Goal: Task Accomplishment & Management: Use online tool/utility

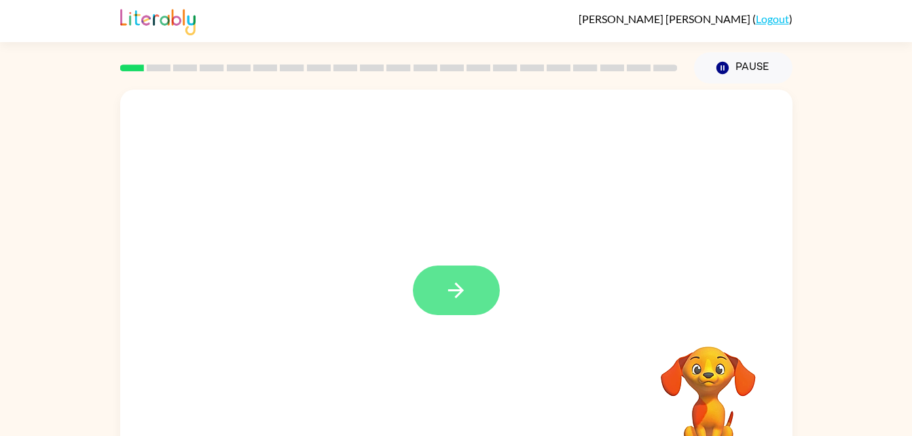
click at [444, 269] on button "button" at bounding box center [456, 291] width 87 height 50
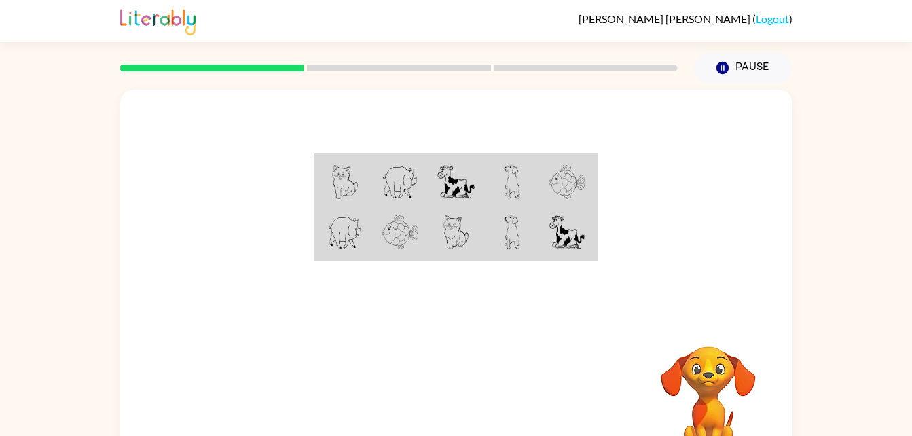
click at [403, 319] on div "Your browser must support playing .mp4 files to use Literably. Please try using…" at bounding box center [456, 284] width 672 height 388
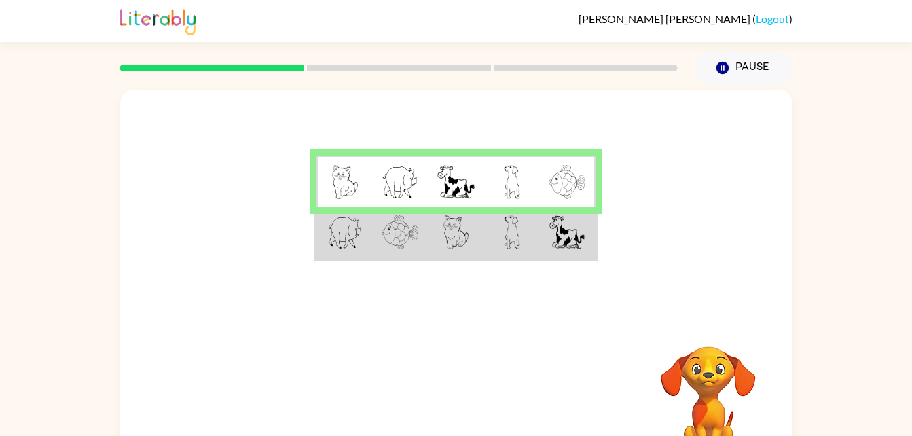
click at [515, 188] on img at bounding box center [512, 182] width 16 height 34
click at [466, 254] on td at bounding box center [456, 233] width 56 height 52
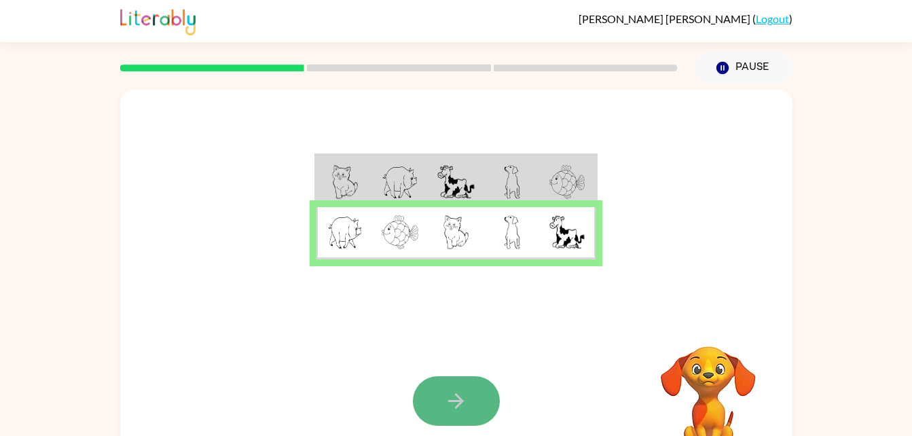
click at [444, 399] on icon "button" at bounding box center [456, 401] width 24 height 24
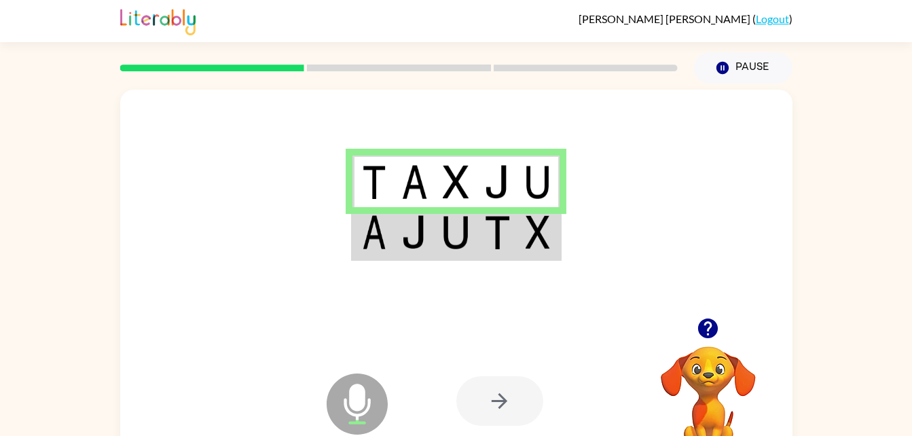
click at [505, 410] on div at bounding box center [499, 401] width 87 height 50
click at [475, 239] on td at bounding box center [455, 233] width 41 height 52
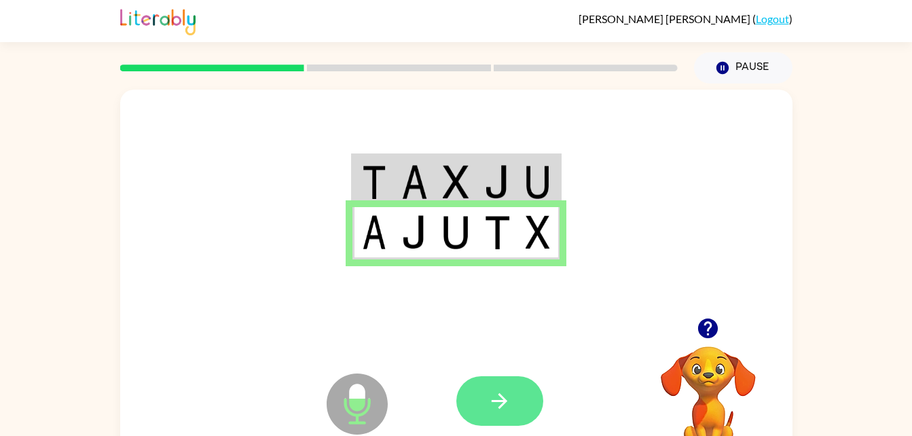
click at [507, 388] on button "button" at bounding box center [499, 401] width 87 height 50
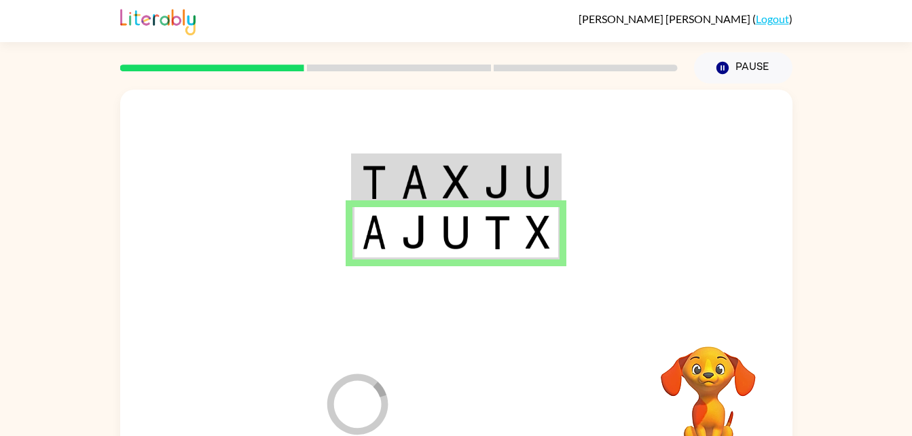
scroll to position [22, 0]
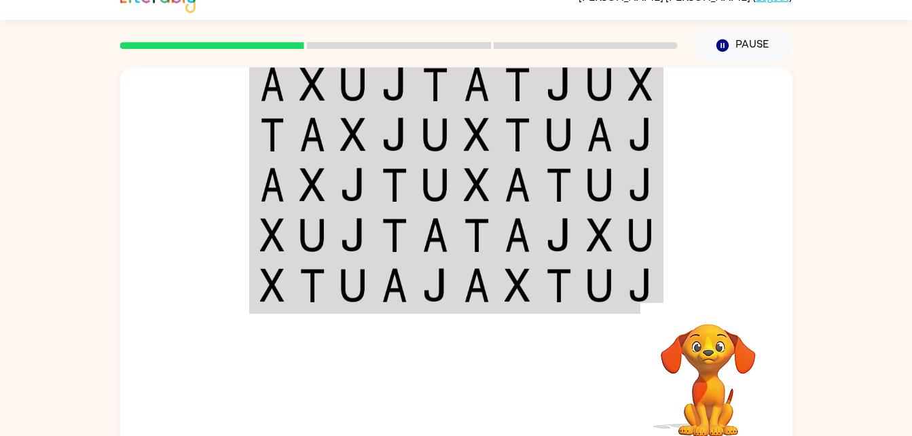
click at [579, 283] on td at bounding box center [559, 286] width 41 height 52
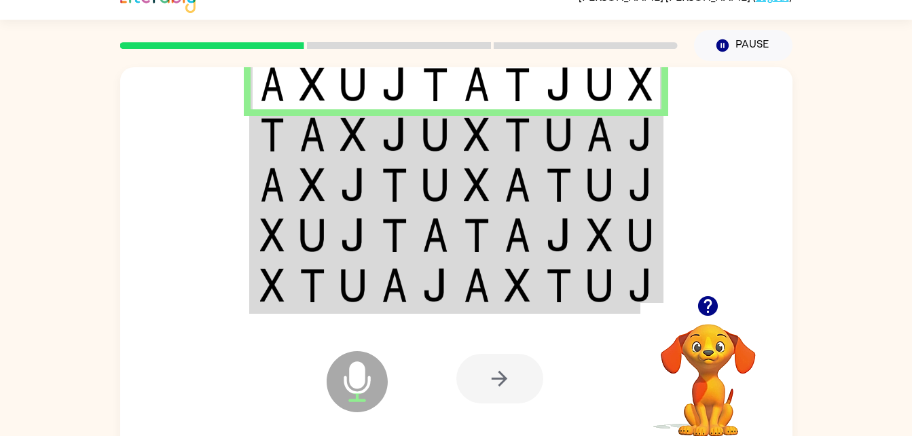
click at [547, 127] on img at bounding box center [559, 134] width 26 height 34
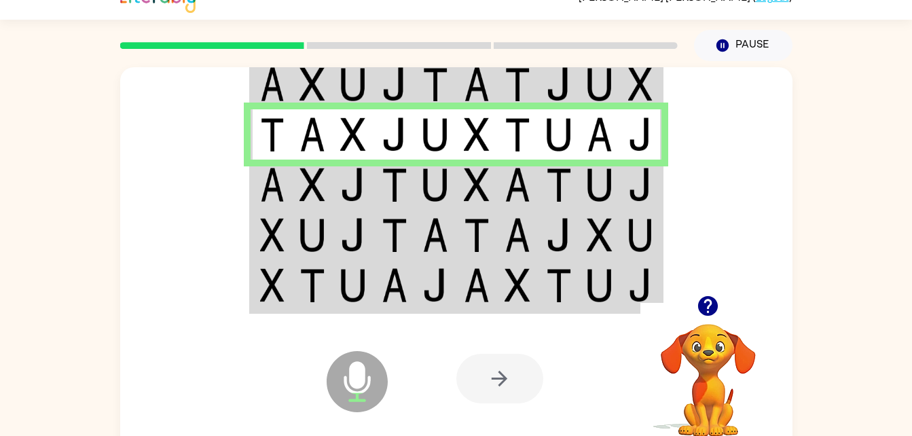
click at [550, 183] on img at bounding box center [559, 185] width 26 height 34
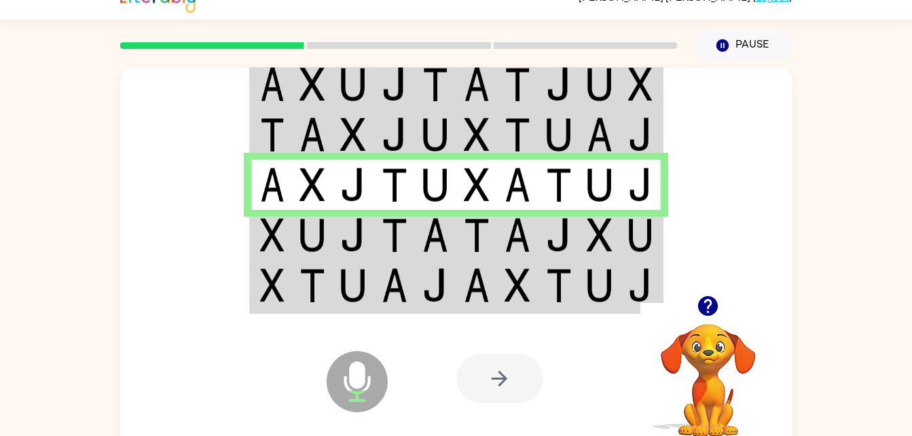
click at [547, 243] on img at bounding box center [559, 235] width 26 height 34
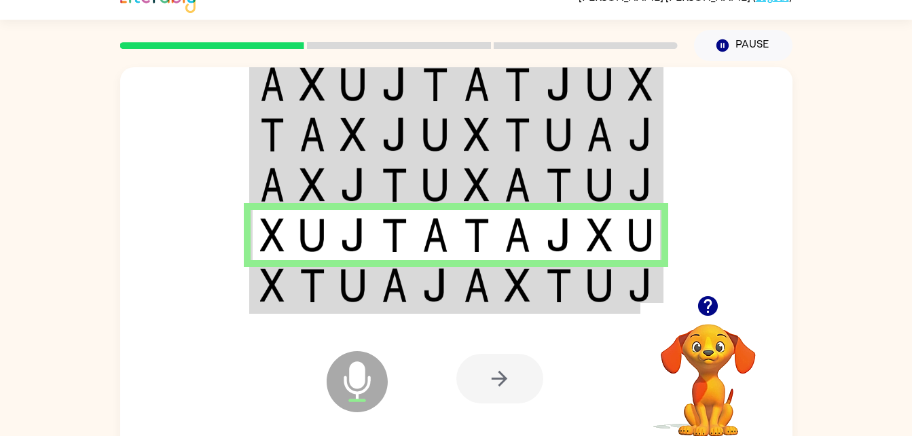
click at [549, 266] on td at bounding box center [559, 286] width 41 height 52
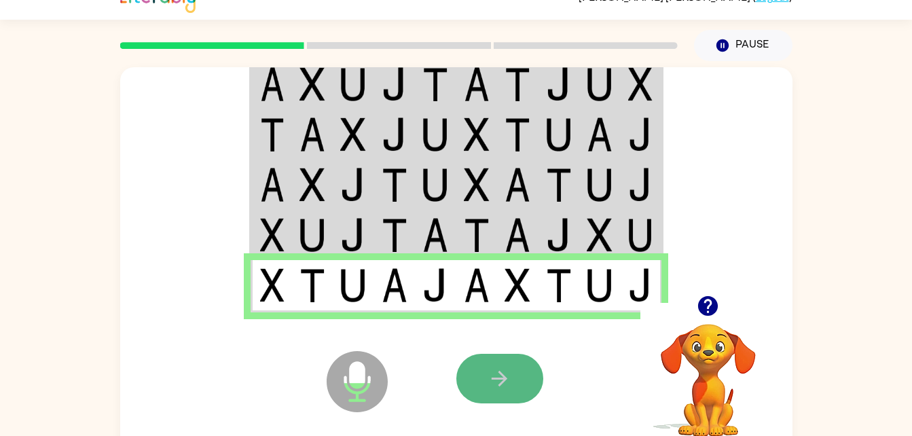
click at [517, 378] on button "button" at bounding box center [499, 379] width 87 height 50
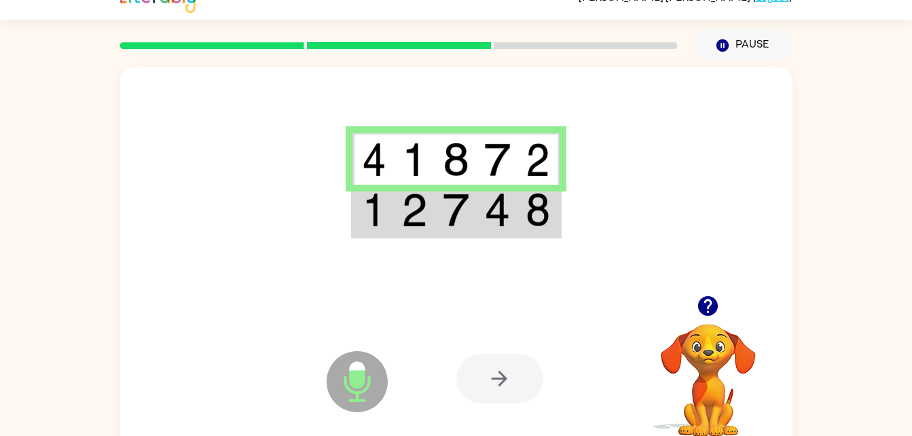
click at [512, 212] on td at bounding box center [497, 211] width 41 height 52
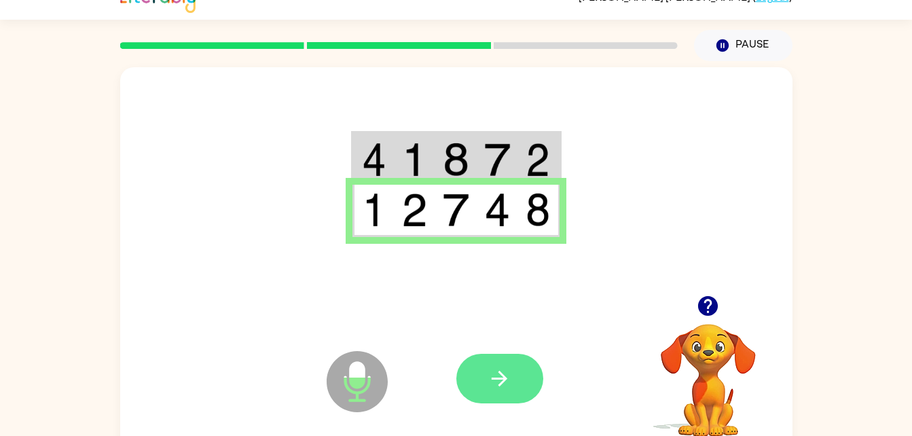
click at [496, 389] on icon "button" at bounding box center [500, 379] width 24 height 24
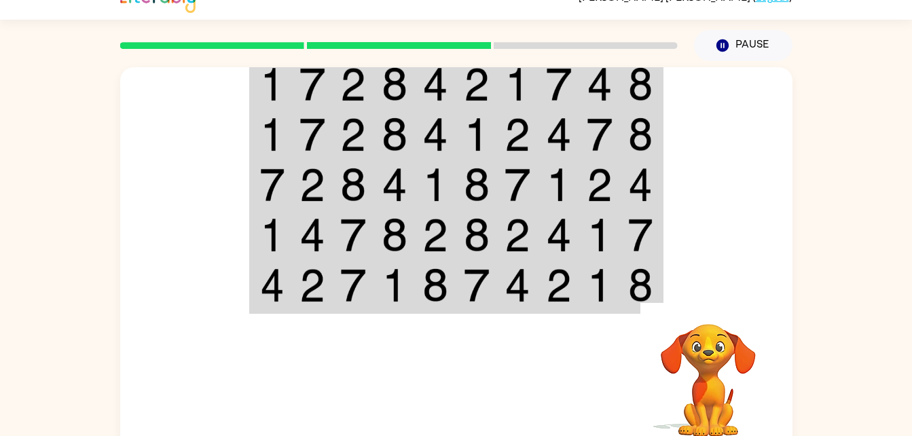
drag, startPoint x: 842, startPoint y: 164, endPoint x: 805, endPoint y: 143, distance: 43.2
click at [805, 143] on div "Your browser must support playing .mp4 files to use Literably. Please try using…" at bounding box center [456, 258] width 912 height 394
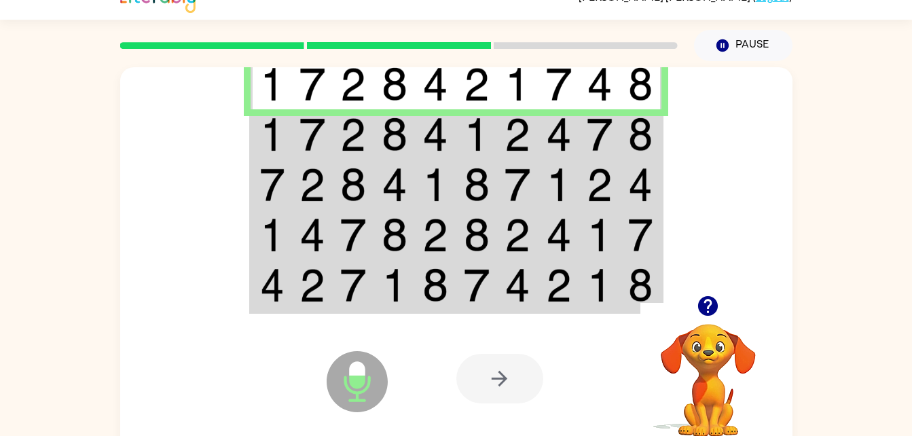
click at [458, 134] on td at bounding box center [476, 134] width 41 height 50
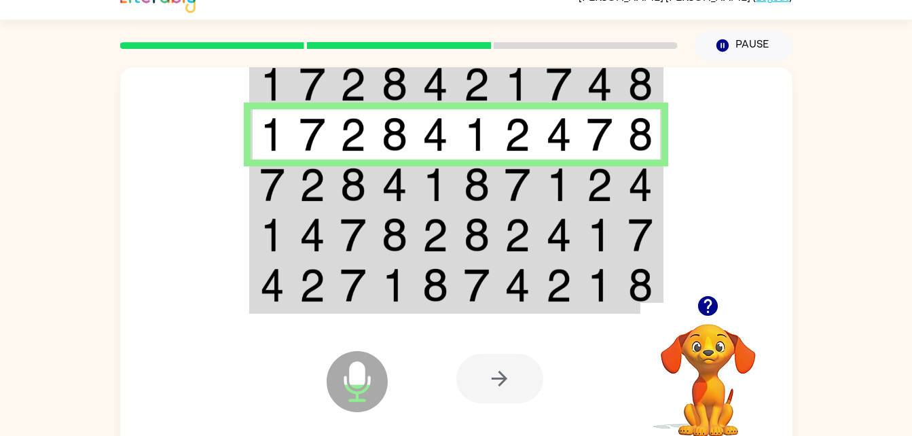
click at [451, 183] on td at bounding box center [435, 185] width 41 height 50
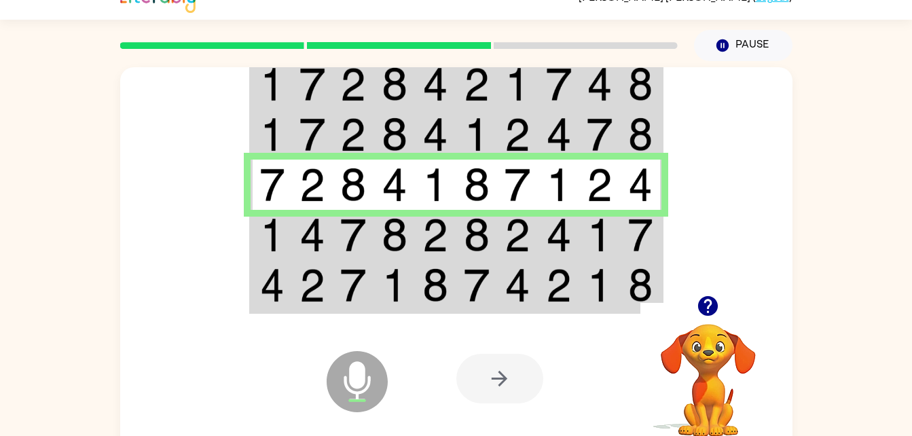
click at [458, 236] on td at bounding box center [476, 235] width 41 height 50
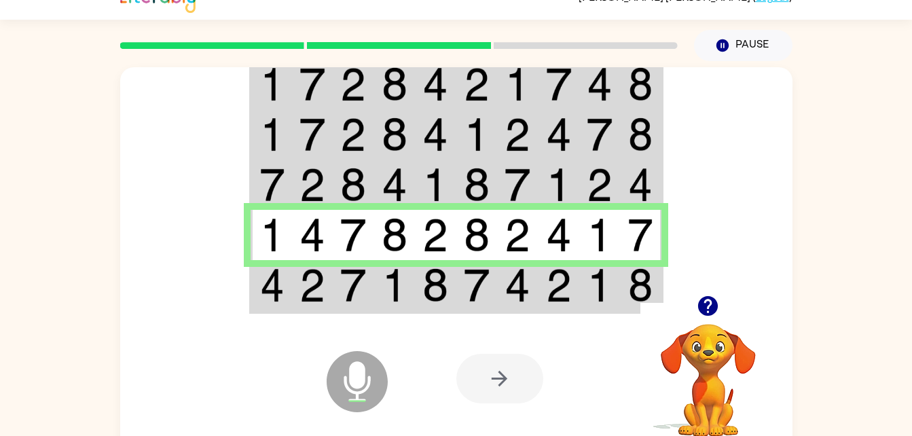
click at [477, 291] on img at bounding box center [477, 285] width 26 height 34
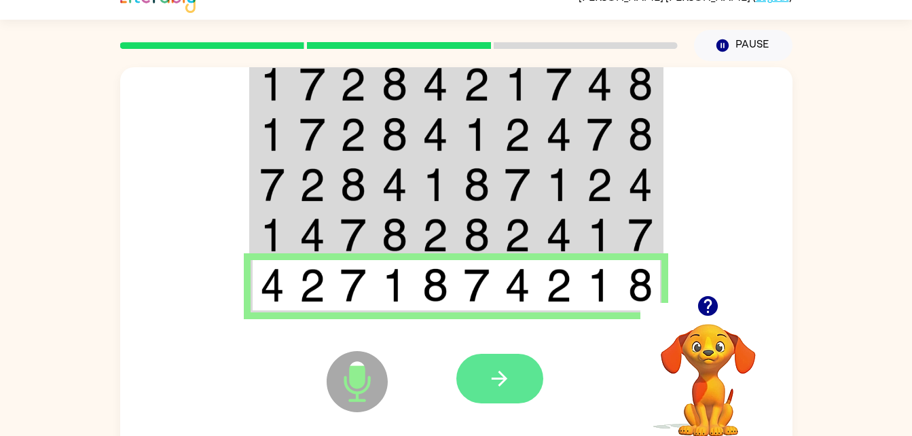
click at [484, 363] on button "button" at bounding box center [499, 379] width 87 height 50
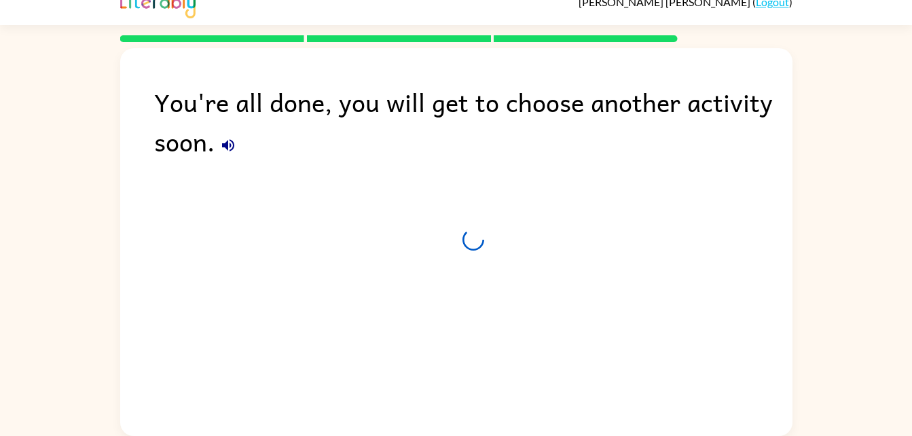
scroll to position [17, 0]
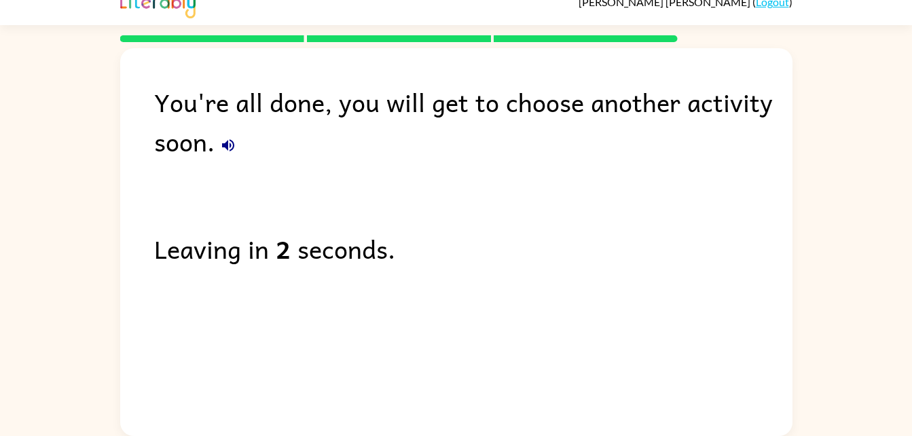
click at [233, 142] on icon "button" at bounding box center [228, 145] width 12 height 12
